Goal: Task Accomplishment & Management: Use online tool/utility

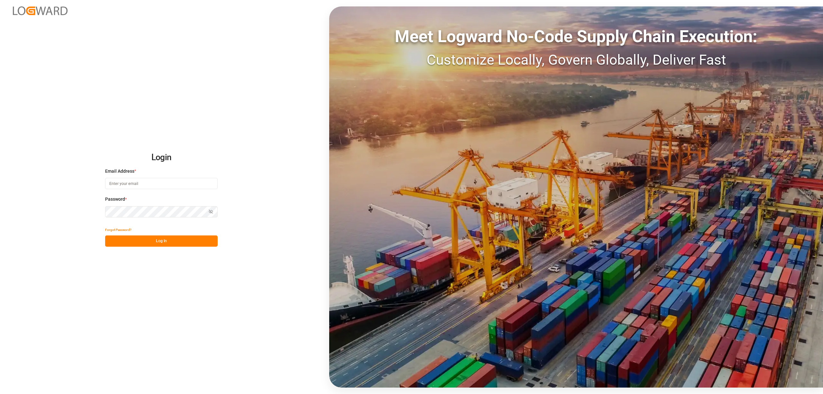
type input "[EMAIL_ADDRESS][PERSON_NAME][DOMAIN_NAME]"
click at [177, 246] on button "Log In" at bounding box center [161, 240] width 113 height 11
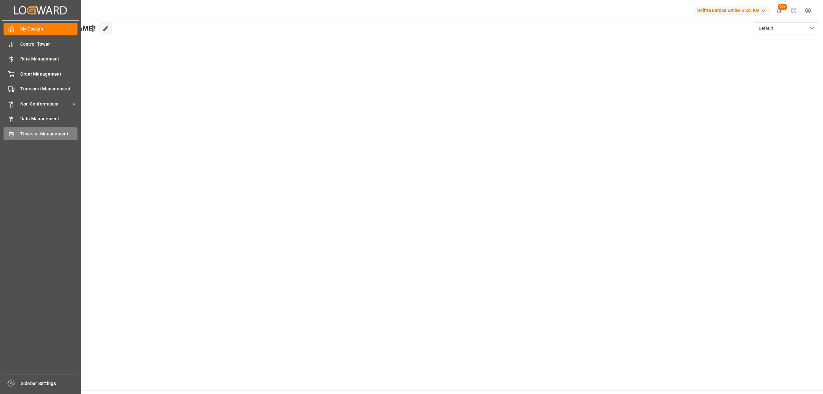
click at [21, 131] on span "Timeslot Management" at bounding box center [49, 134] width 58 height 7
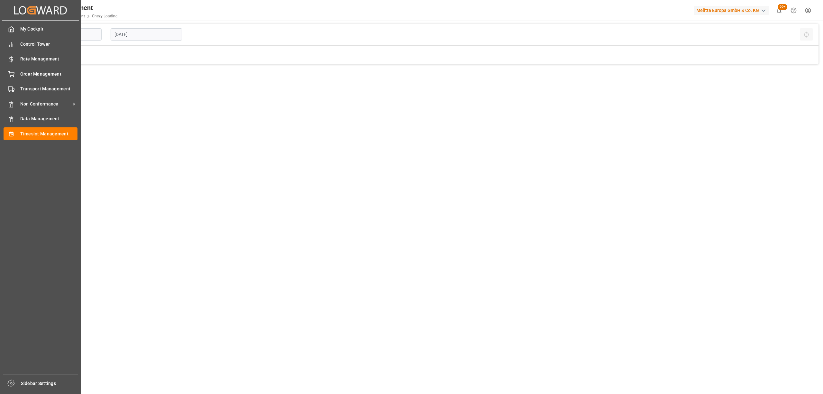
type input "Chezy Loading"
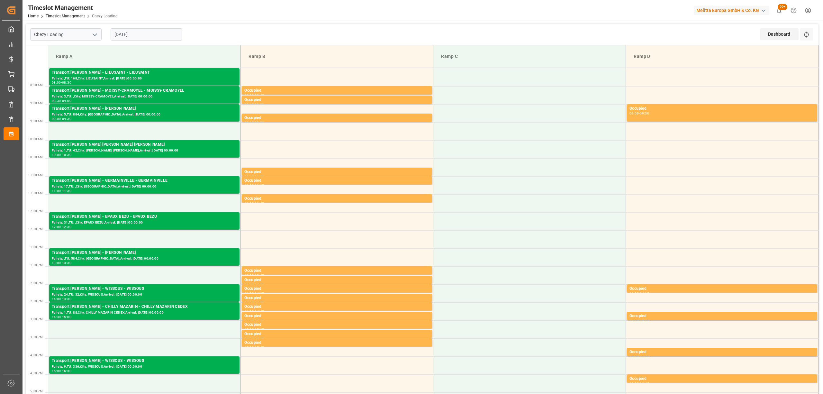
click at [127, 36] on input "[DATE]" at bounding box center [146, 34] width 71 height 12
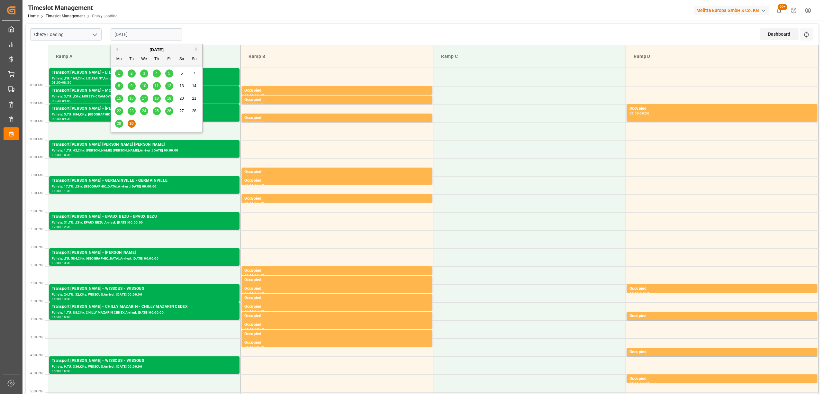
click at [197, 50] on button "Next Month" at bounding box center [198, 49] width 4 height 4
click at [143, 70] on div "1" at bounding box center [144, 74] width 8 height 8
type input "[DATE]"
